Goal: Information Seeking & Learning: Learn about a topic

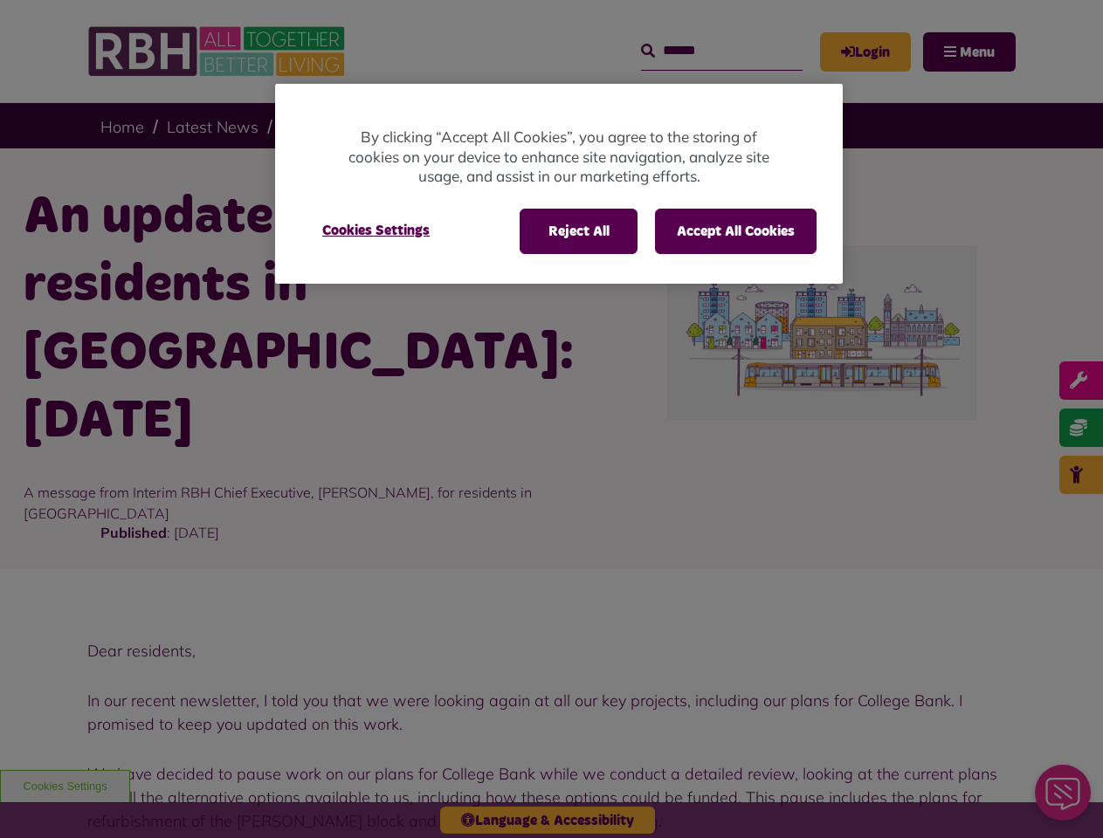
click at [551, 419] on div at bounding box center [551, 419] width 1103 height 838
click at [577, 231] on button "Reject All" at bounding box center [579, 231] width 118 height 45
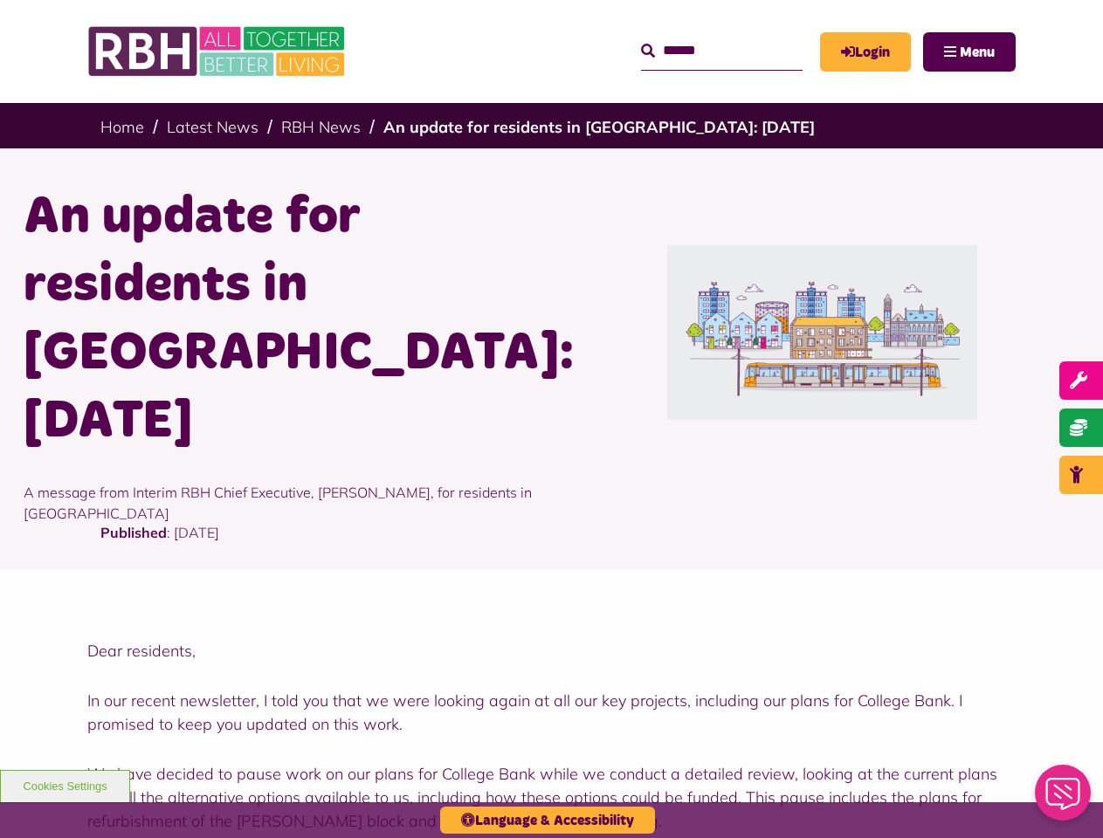
click at [735, 231] on button "Accept All Cookies" at bounding box center [736, 231] width 162 height 45
click at [376, 231] on h1 "An update for residents in [GEOGRAPHIC_DATA]: [DATE]" at bounding box center [281, 319] width 515 height 272
